Goal: Answer question/provide support

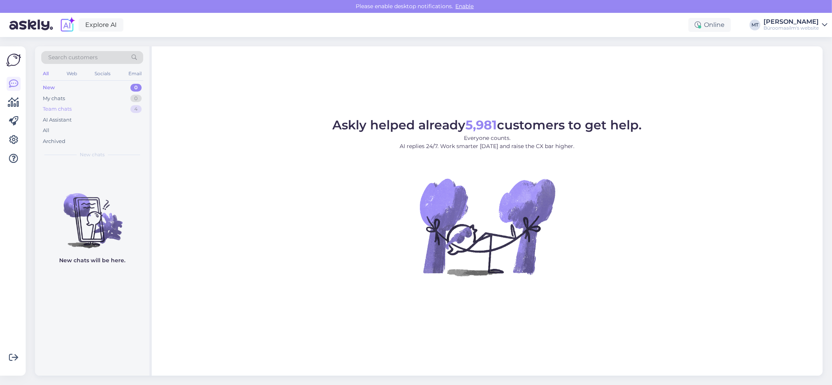
click at [58, 109] on div "Team chats" at bounding box center [57, 109] width 29 height 8
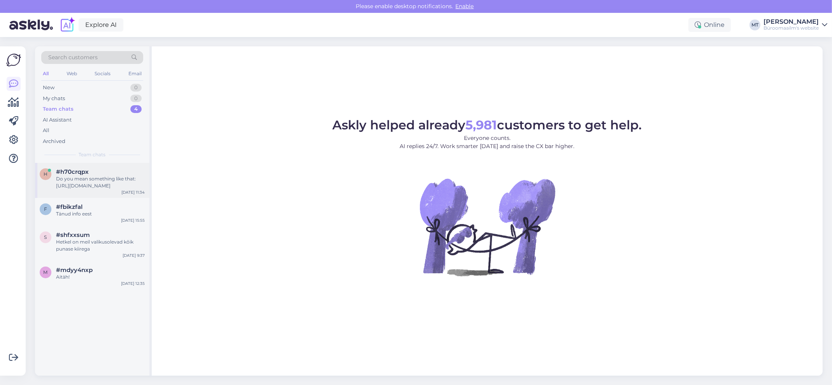
click at [64, 172] on span "#h70crqpx" at bounding box center [72, 171] width 33 height 7
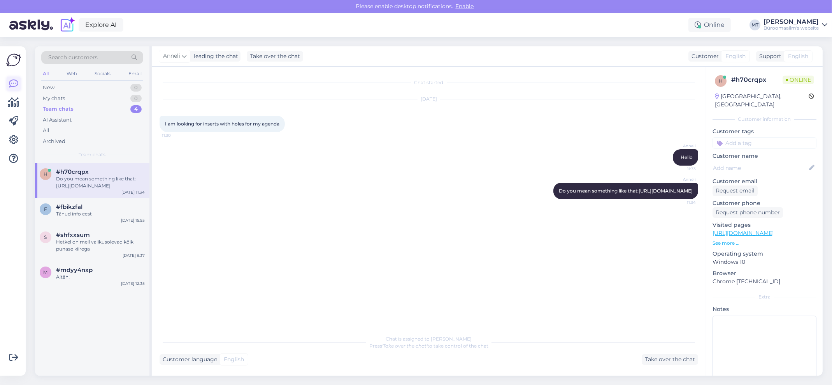
click at [14, 84] on icon at bounding box center [13, 83] width 9 height 9
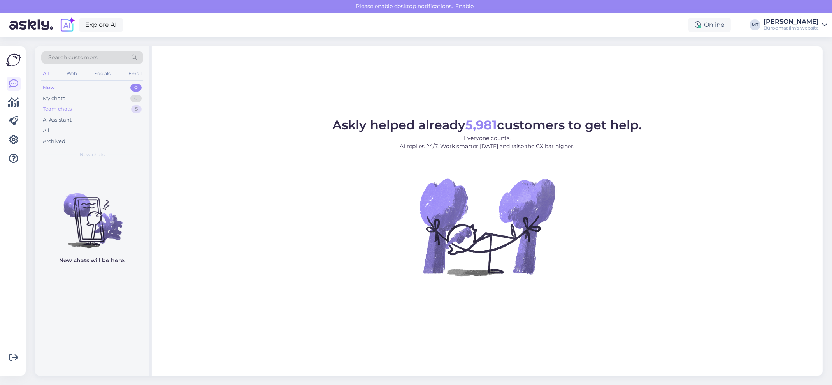
click at [49, 109] on div "Team chats" at bounding box center [57, 109] width 29 height 8
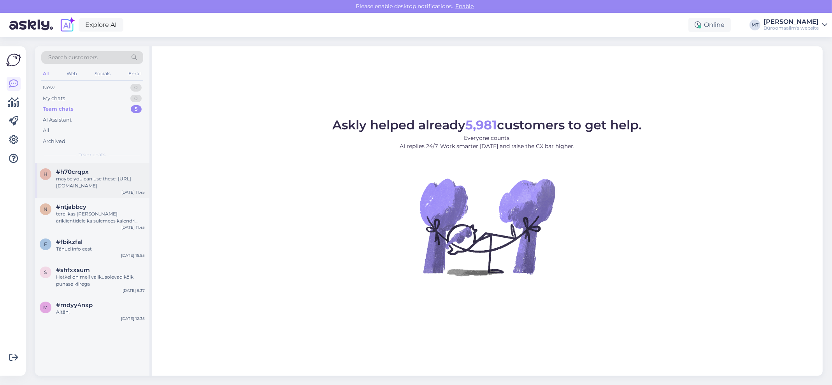
click at [62, 174] on span "#h70crqpx" at bounding box center [72, 171] width 33 height 7
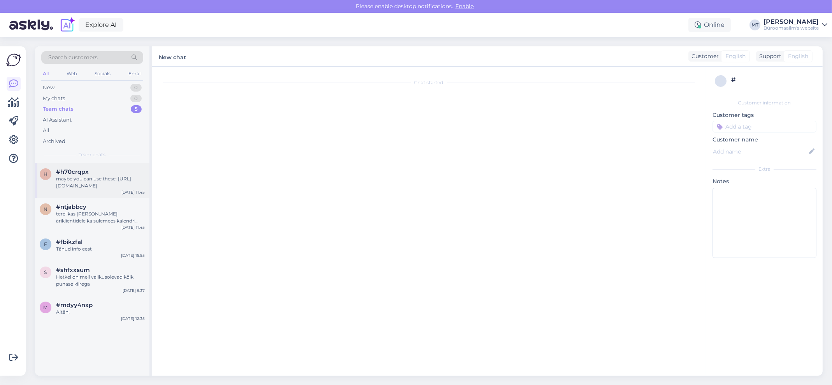
scroll to position [5, 0]
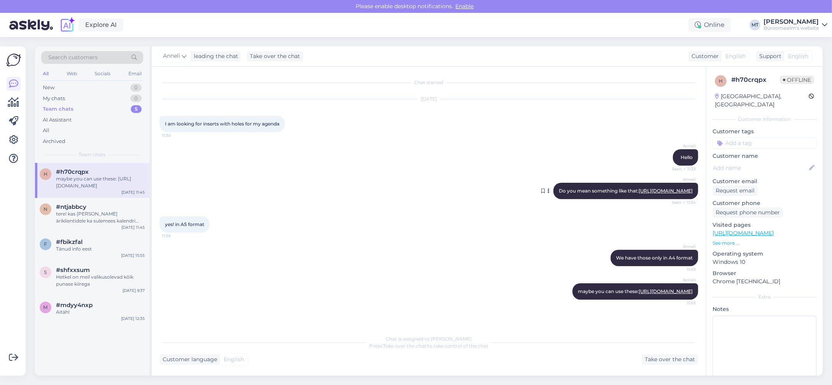
click at [641, 192] on link "https://www.byroomaailm.ee/catalogsearch/result/?q=registri" at bounding box center [666, 191] width 54 height 6
click at [643, 294] on link "https://www.byroomaailm.ee/en/catalog/product/view/id/43113/s/pocket-esselte-85…" at bounding box center [666, 291] width 54 height 6
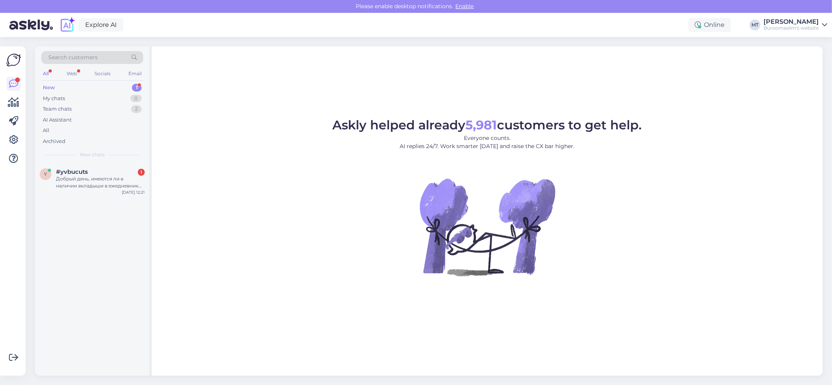
click at [49, 85] on div "New" at bounding box center [49, 88] width 12 height 8
click at [67, 175] on div "Добрый день, имеются ли в наличии вкладыши в ежедневник на 2026 год?" at bounding box center [100, 182] width 89 height 14
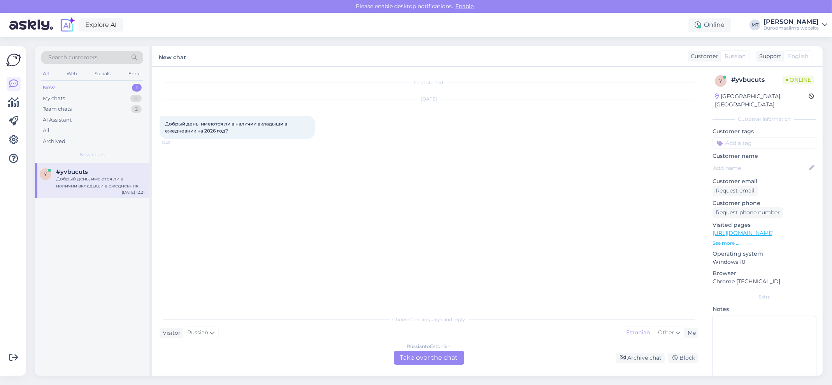
click at [442, 356] on div "Russian to Estonian Take over the chat" at bounding box center [429, 357] width 70 height 14
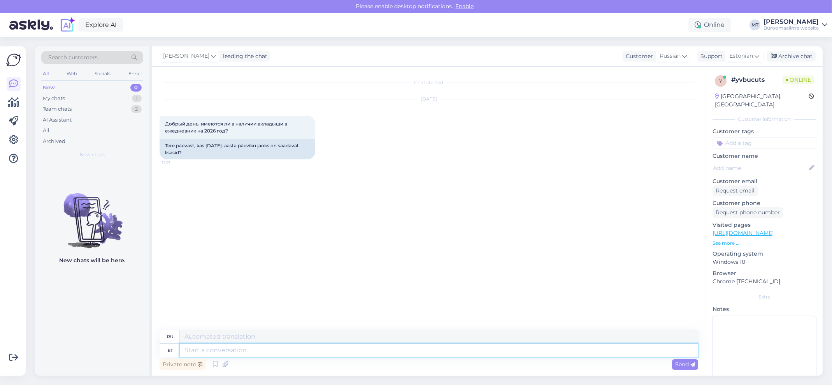
click at [221, 349] on textarea at bounding box center [439, 349] width 519 height 13
type textarea "te"
type textarea "привет"
type textarea "t"
type textarea "Tere"
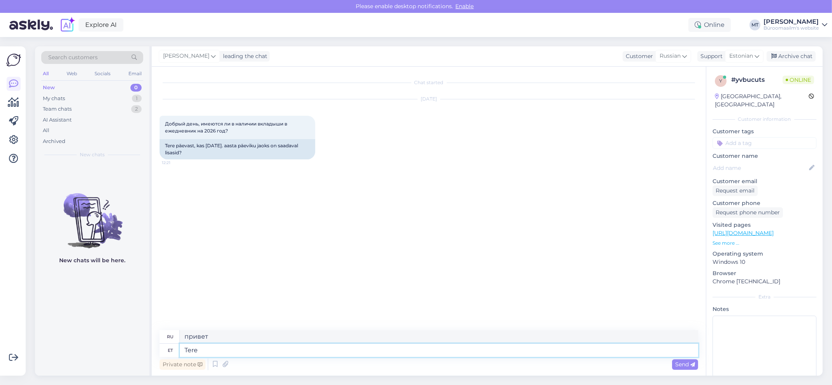
type textarea "Привет"
type textarea "Tere päevast."
type textarea "Добрый день."
type textarea "Tere päevast. Hetkel"
type textarea "Добрый день. В настоящее время"
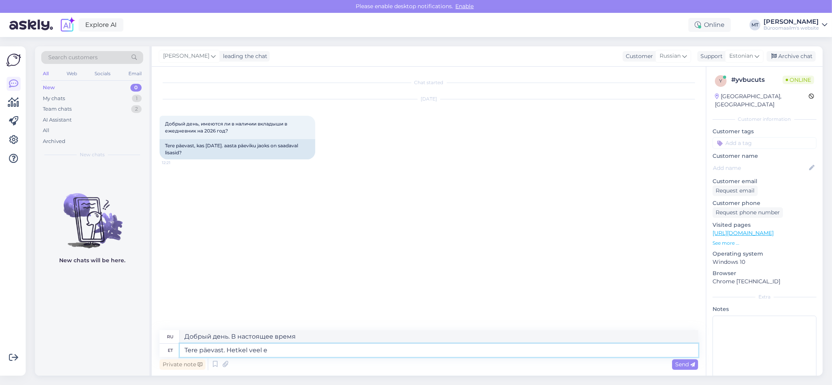
type textarea "Tere päevast. Hetkel veel ei"
type textarea "Добрый день. В настоящее время всё ещё"
type textarea "Tere päevast. Hetkel veel ei o"
type textarea "Добрый день. Пока нет."
type textarea "Tere päevast. Hetkel veel ei ole, loodetvasti"
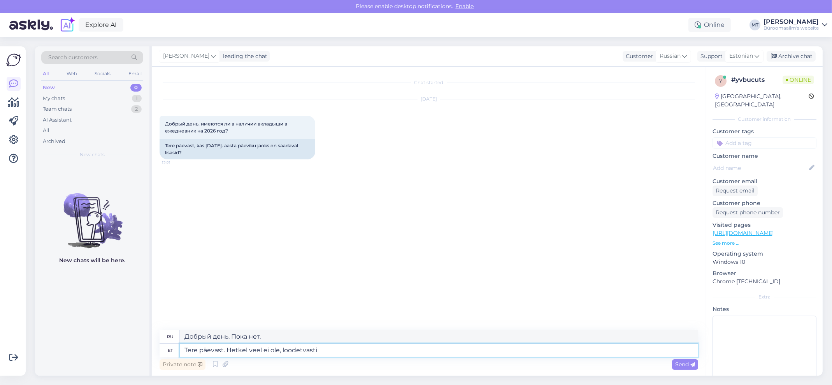
type textarea "Добрый день. Надеюсь, ещё нет."
type textarea "Tere päevast. Hetkel veel ei ole, loodetvasti järgmine n"
type textarea "Добрый день. Пока нет, надеюсь, в следующий раз."
type textarea "Tere päevast. Hetkel veel ei ole, loodetvasti järgmine nädal"
type textarea "Добрый день. Пока нет, надеюсь, на следующей неделе."
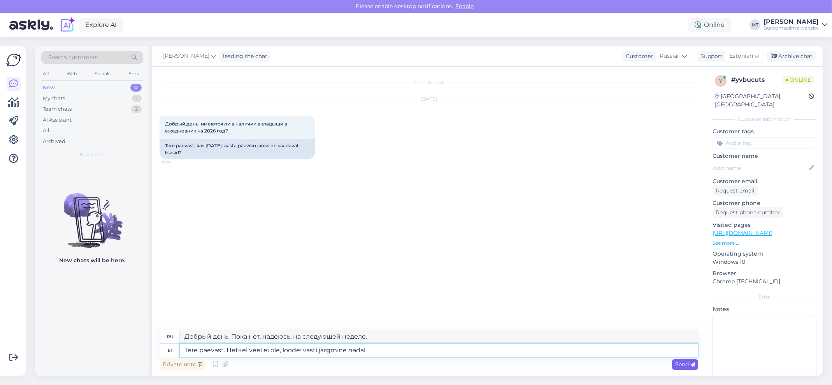
type textarea "Tere päevast. Hetkel veel ei ole, loodetvasti järgmine nädal."
click at [691, 365] on icon at bounding box center [693, 364] width 5 height 5
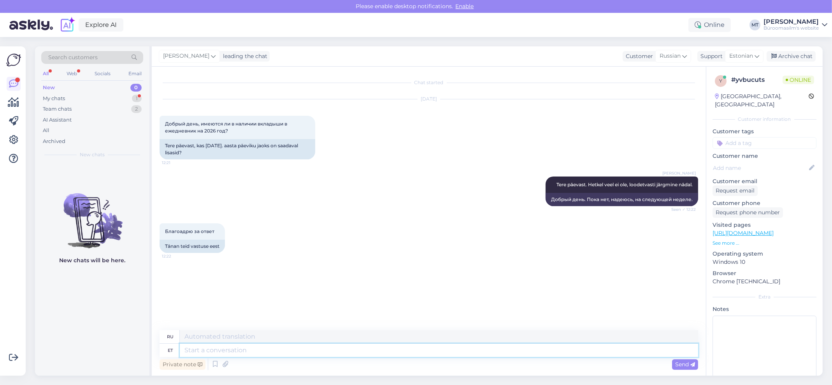
click at [216, 352] on textarea at bounding box center [439, 349] width 519 height 13
type textarea "Aitä"
type textarea "Сарай"
type textarea "Aitäh."
type textarea "Спасибо."
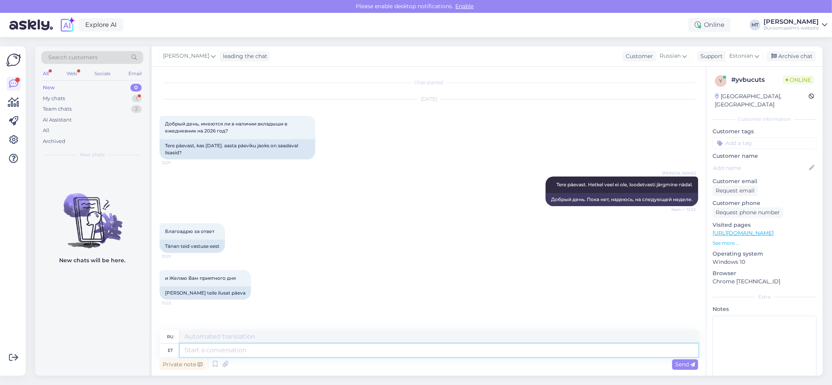
scroll to position [32, 0]
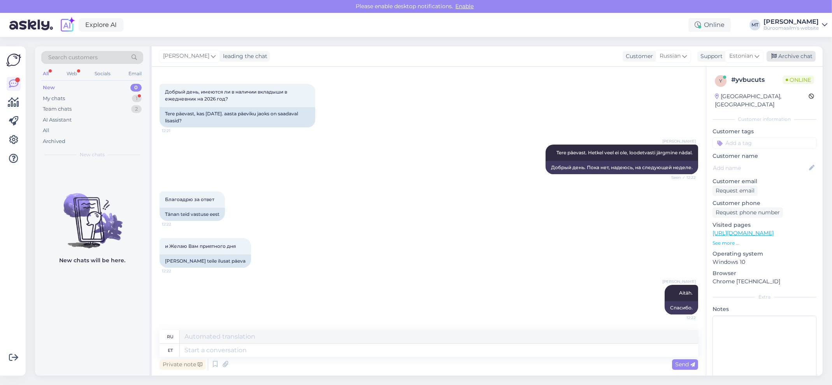
click at [792, 54] on div "Archive chat" at bounding box center [791, 56] width 49 height 11
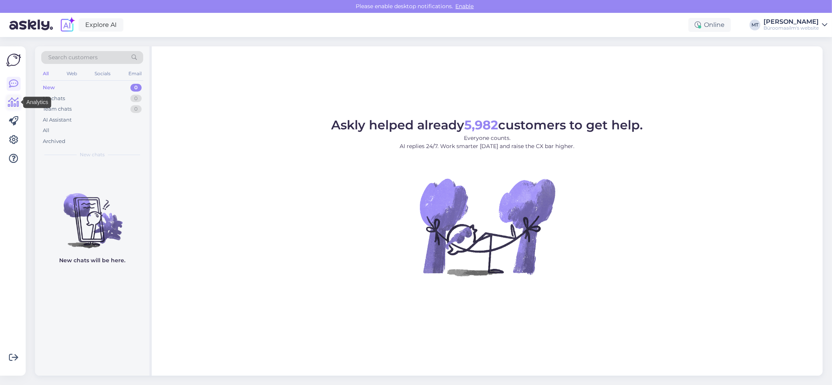
click at [12, 105] on icon at bounding box center [13, 102] width 11 height 9
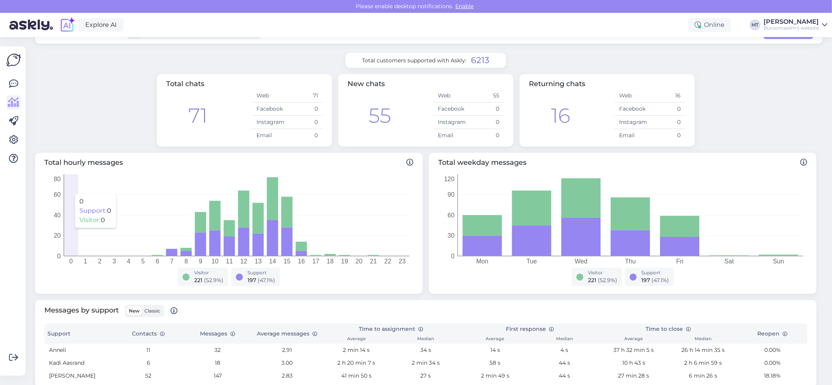
scroll to position [104, 0]
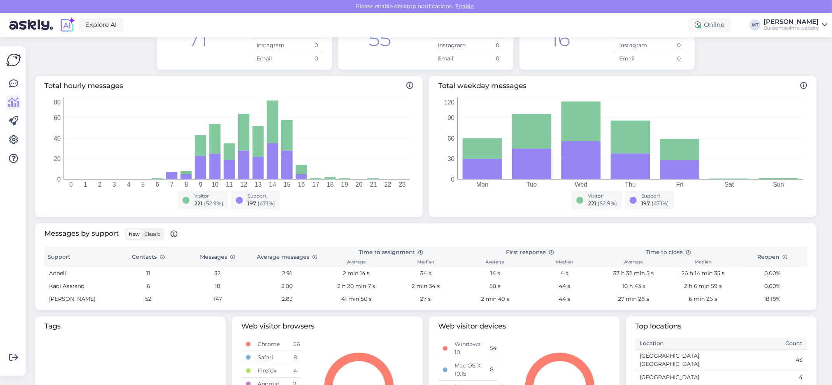
click at [154, 235] on span "Classic" at bounding box center [152, 234] width 16 height 6
click at [142, 229] on input "Classic" at bounding box center [142, 229] width 0 height 0
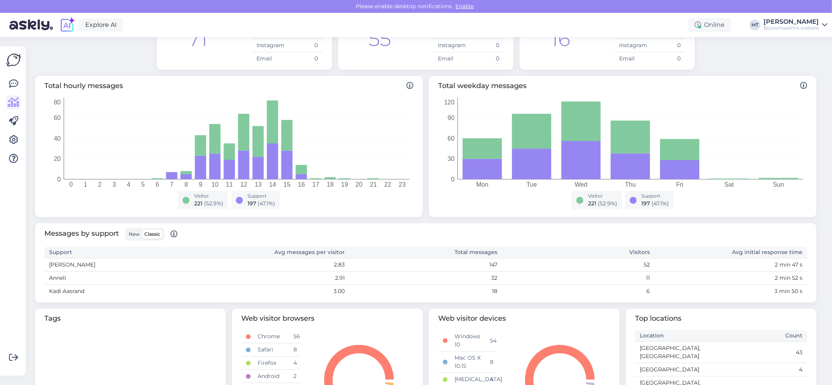
click at [130, 231] on span "New" at bounding box center [134, 234] width 11 height 6
click at [127, 229] on input "New" at bounding box center [127, 229] width 0 height 0
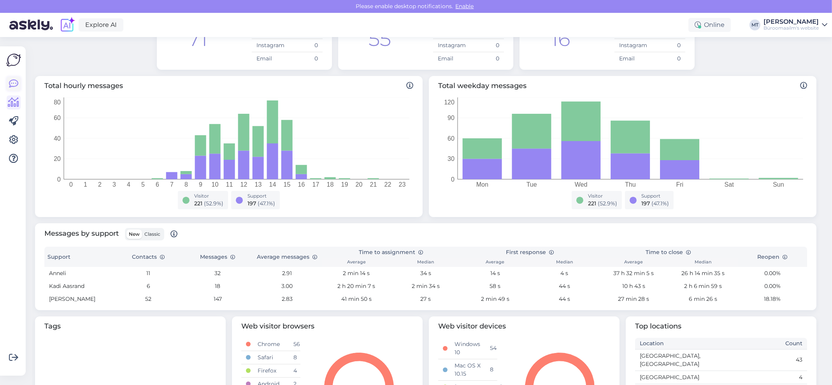
click at [12, 83] on icon at bounding box center [13, 83] width 9 height 9
